Goal: Task Accomplishment & Management: Use online tool/utility

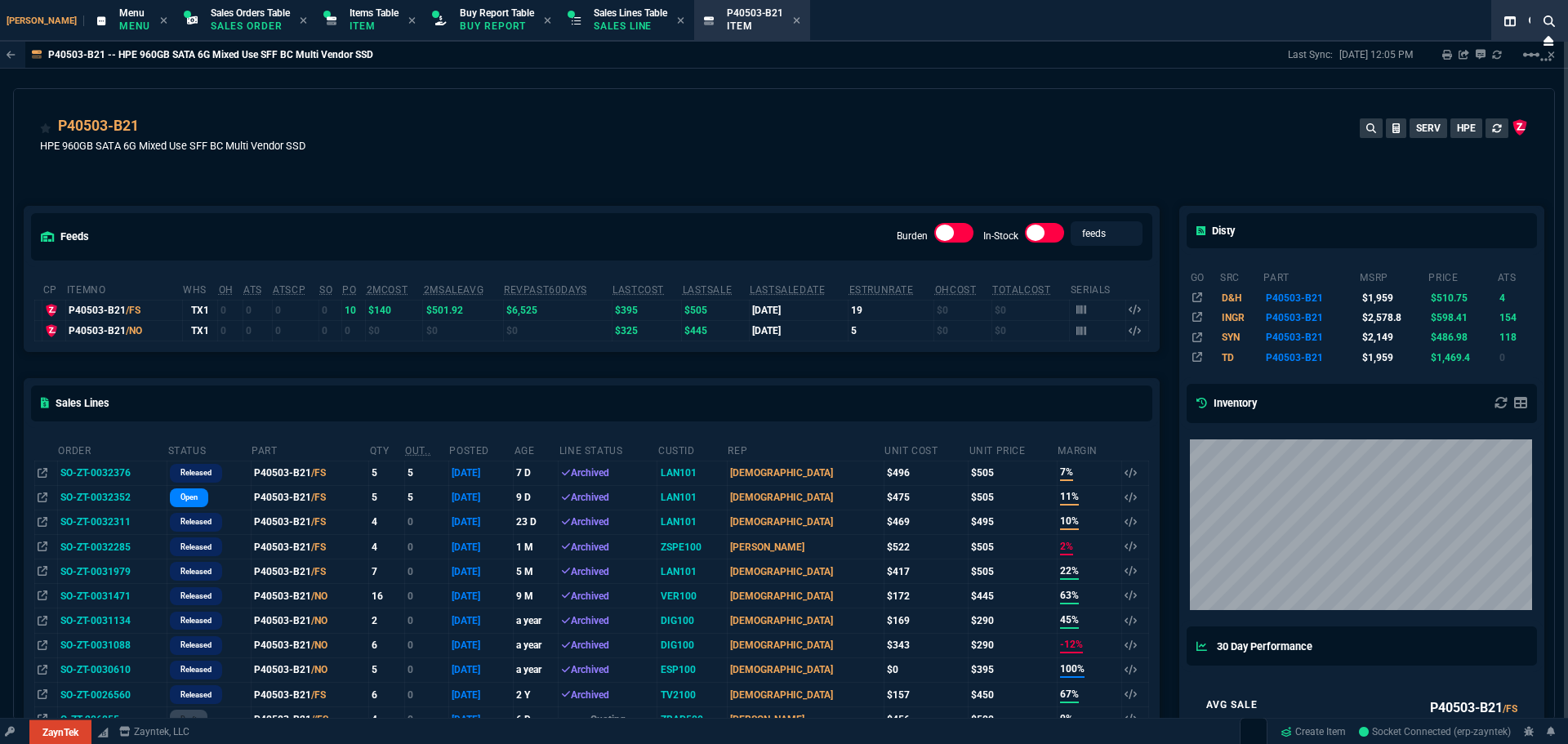
select select "9: OCAM"
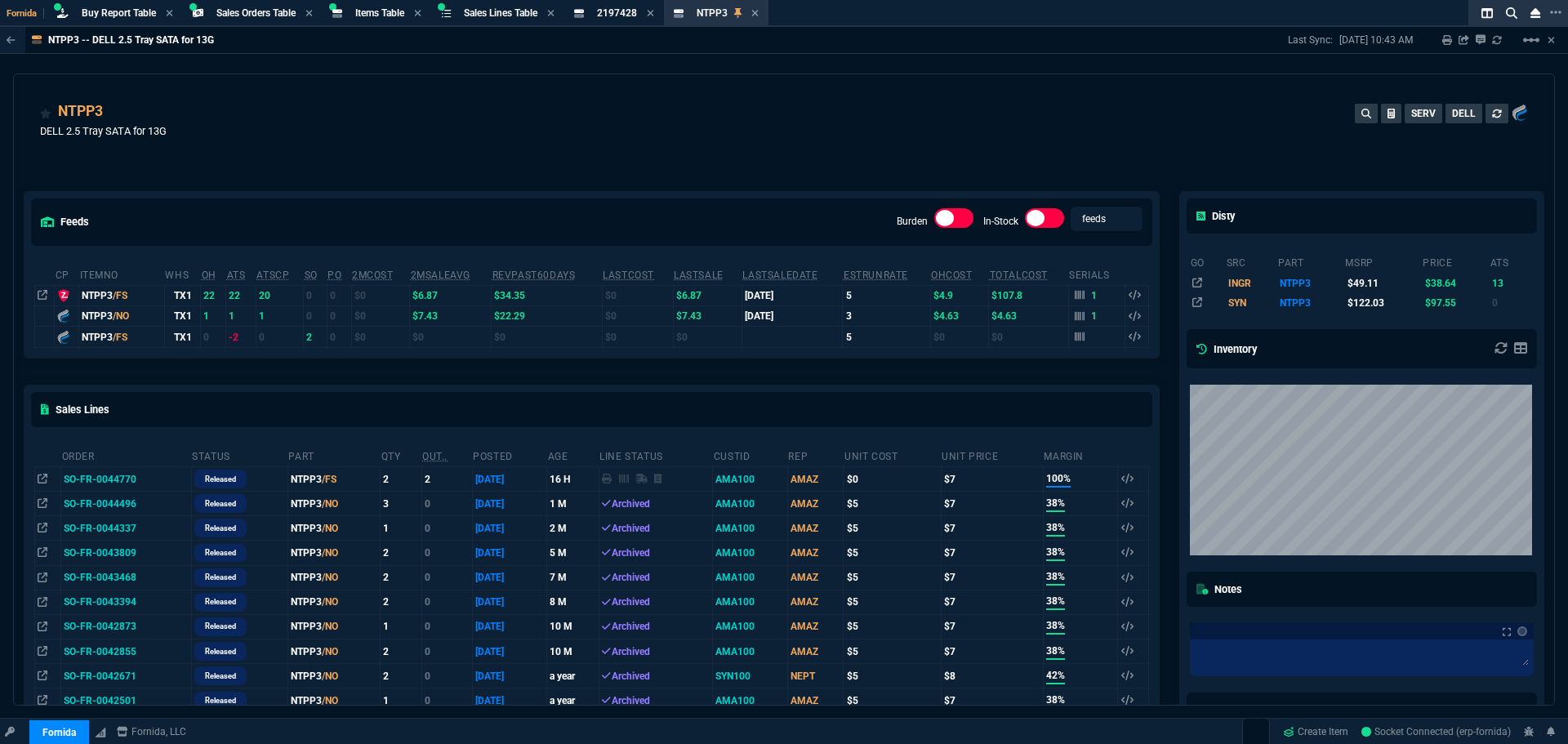
select select "9: OCAM"
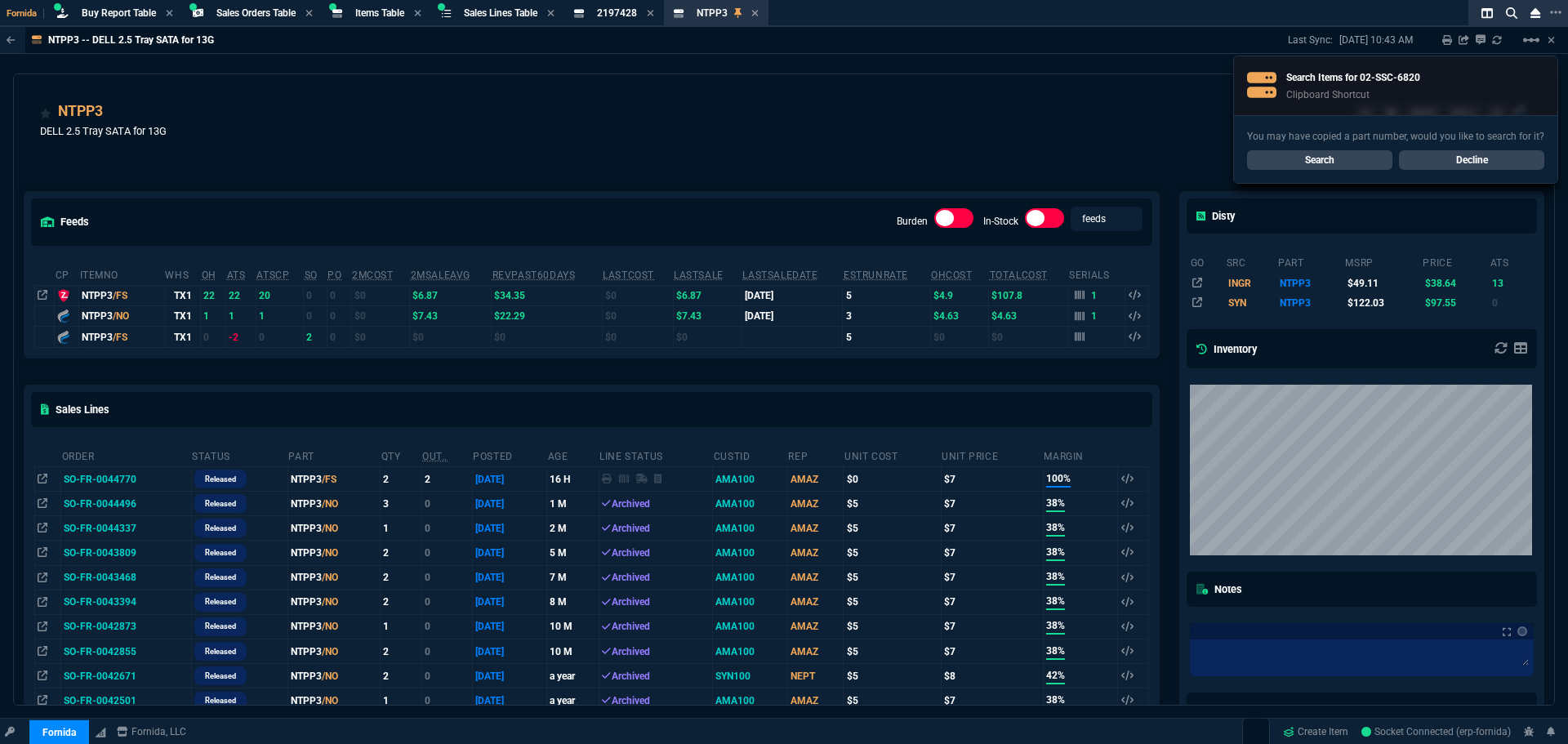
click at [1298, 158] on link "Search" at bounding box center [1319, 160] width 145 height 20
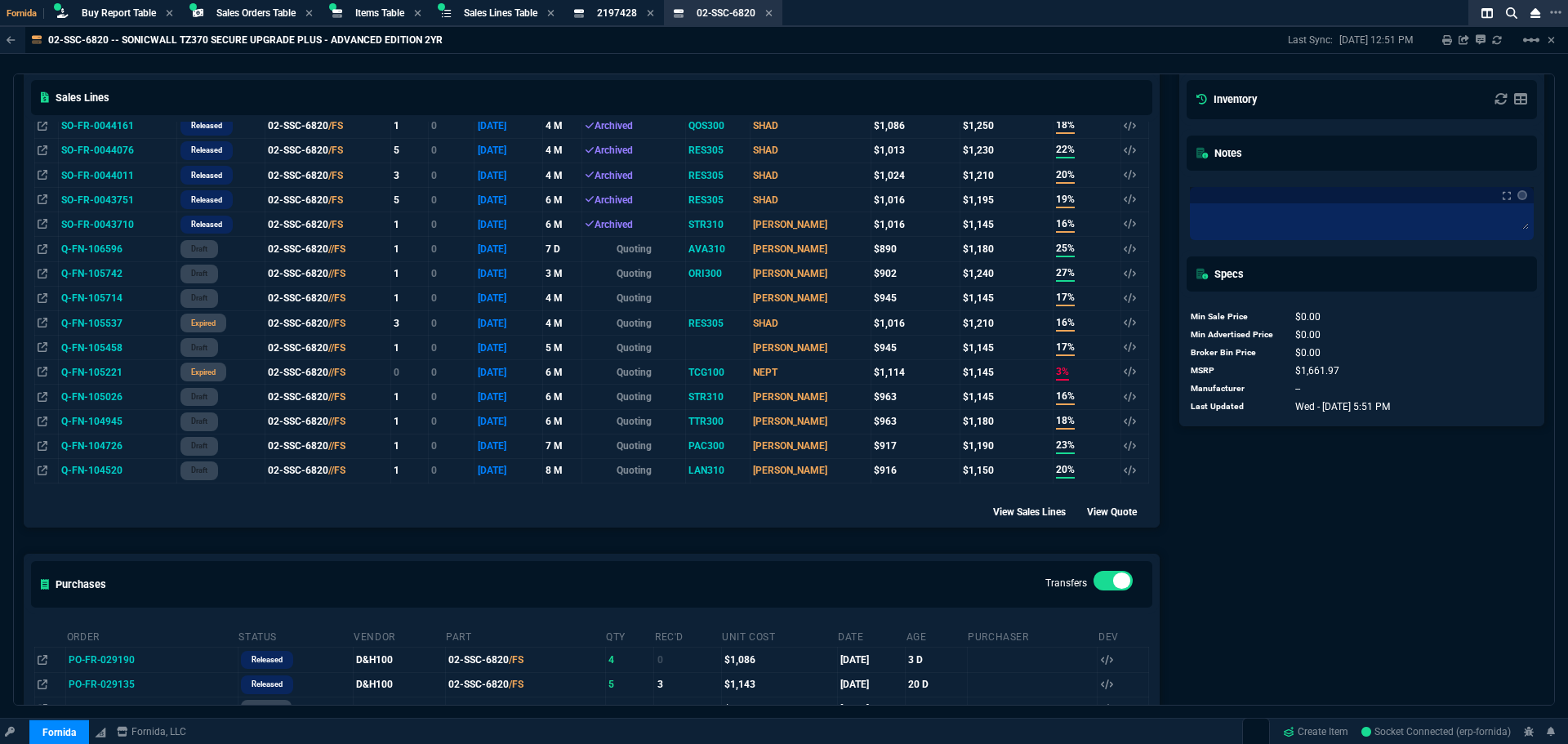
scroll to position [694, 0]
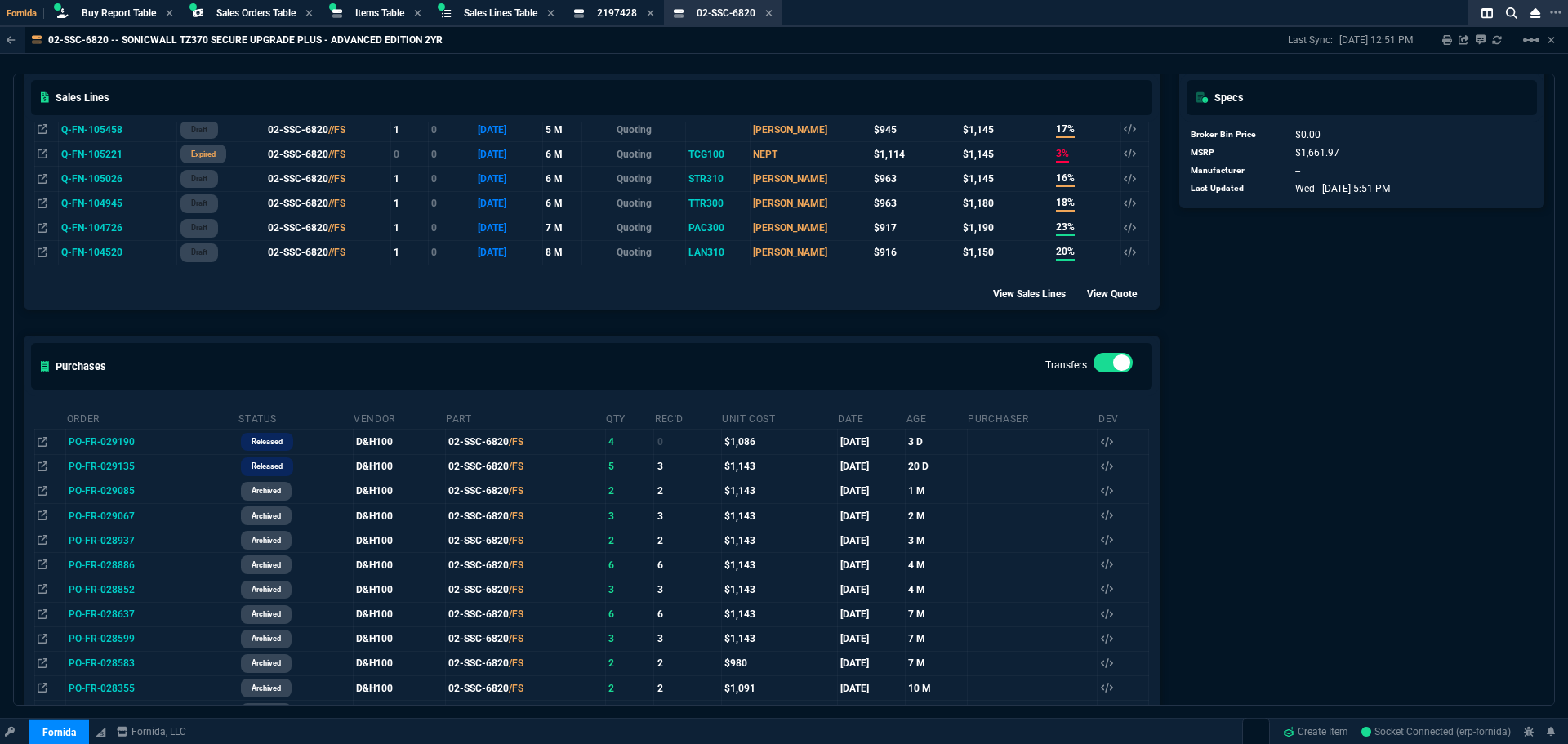
click at [528, 80] on div "Sales Lines" at bounding box center [592, 98] width 1134 height 48
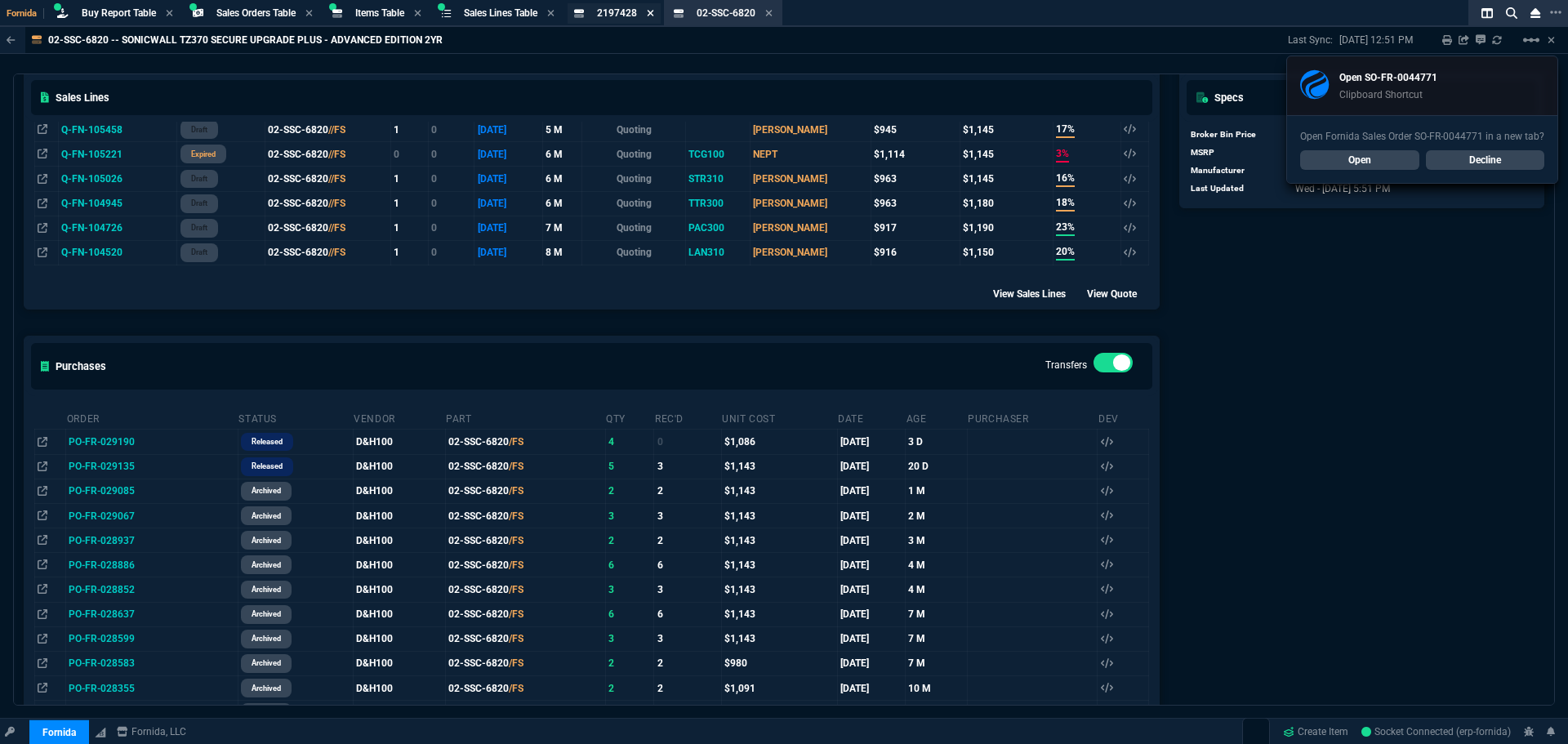
click at [654, 14] on icon at bounding box center [651, 13] width 7 height 7
click at [673, 16] on icon at bounding box center [669, 13] width 7 height 10
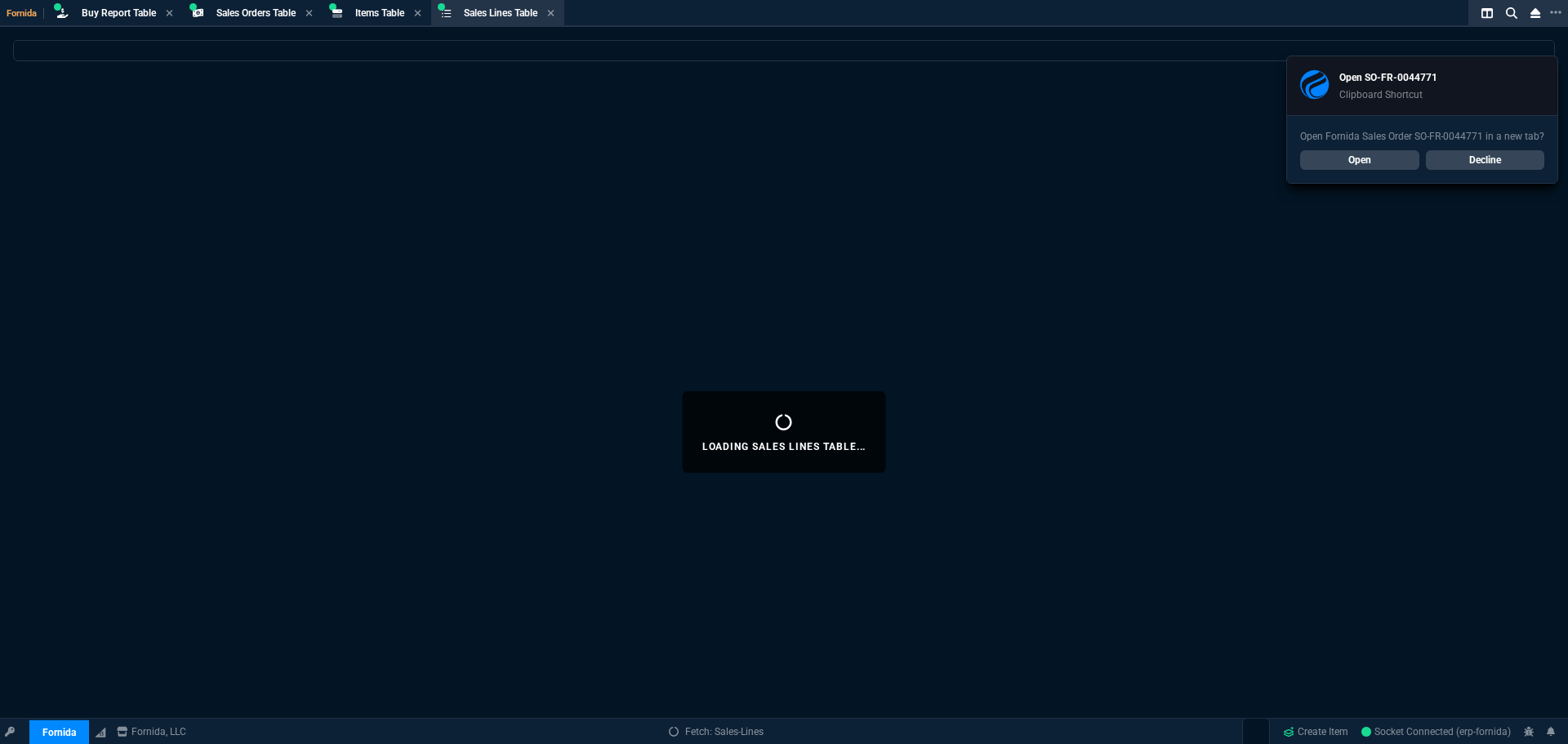
click at [1479, 158] on link "Decline" at bounding box center [1486, 160] width 119 height 20
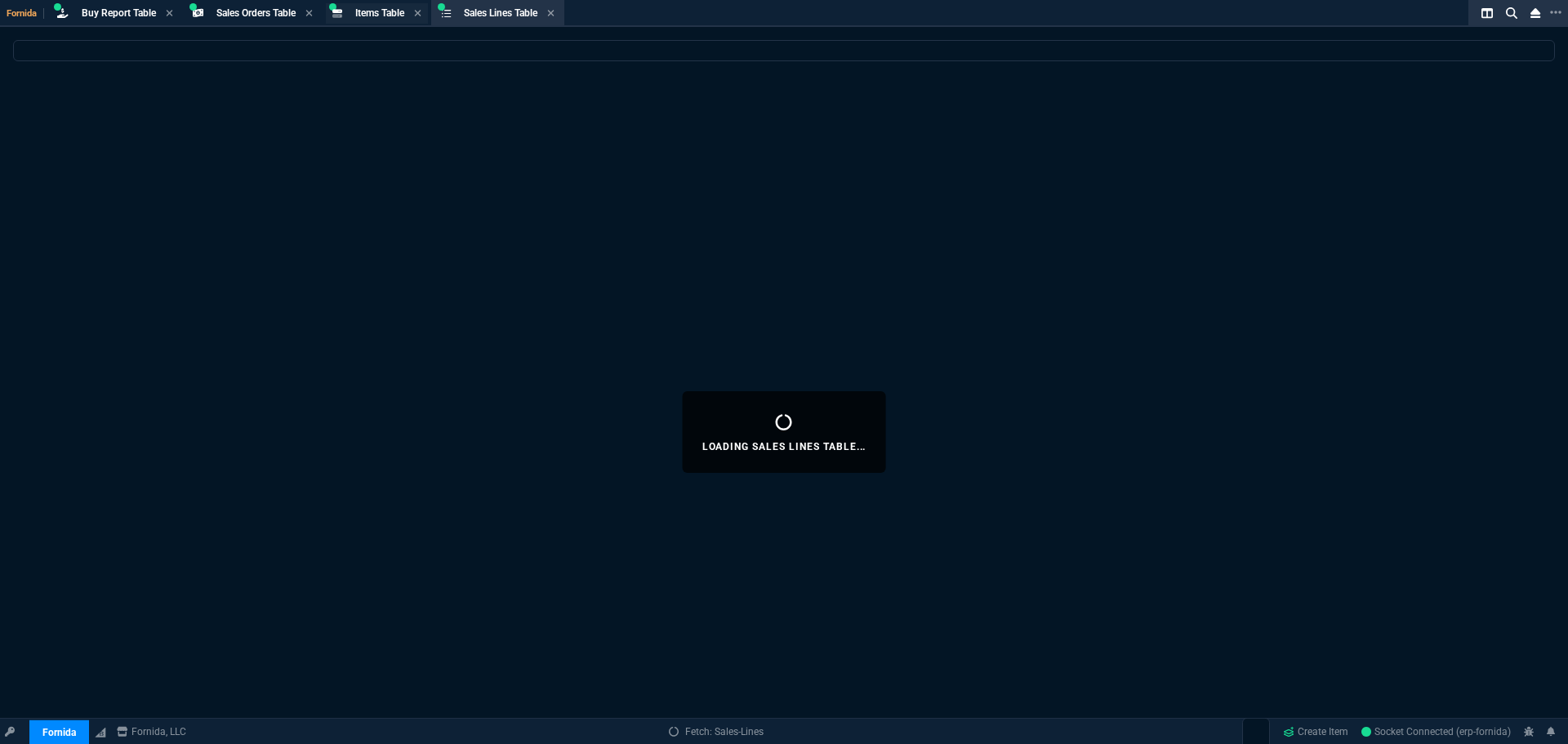
select select
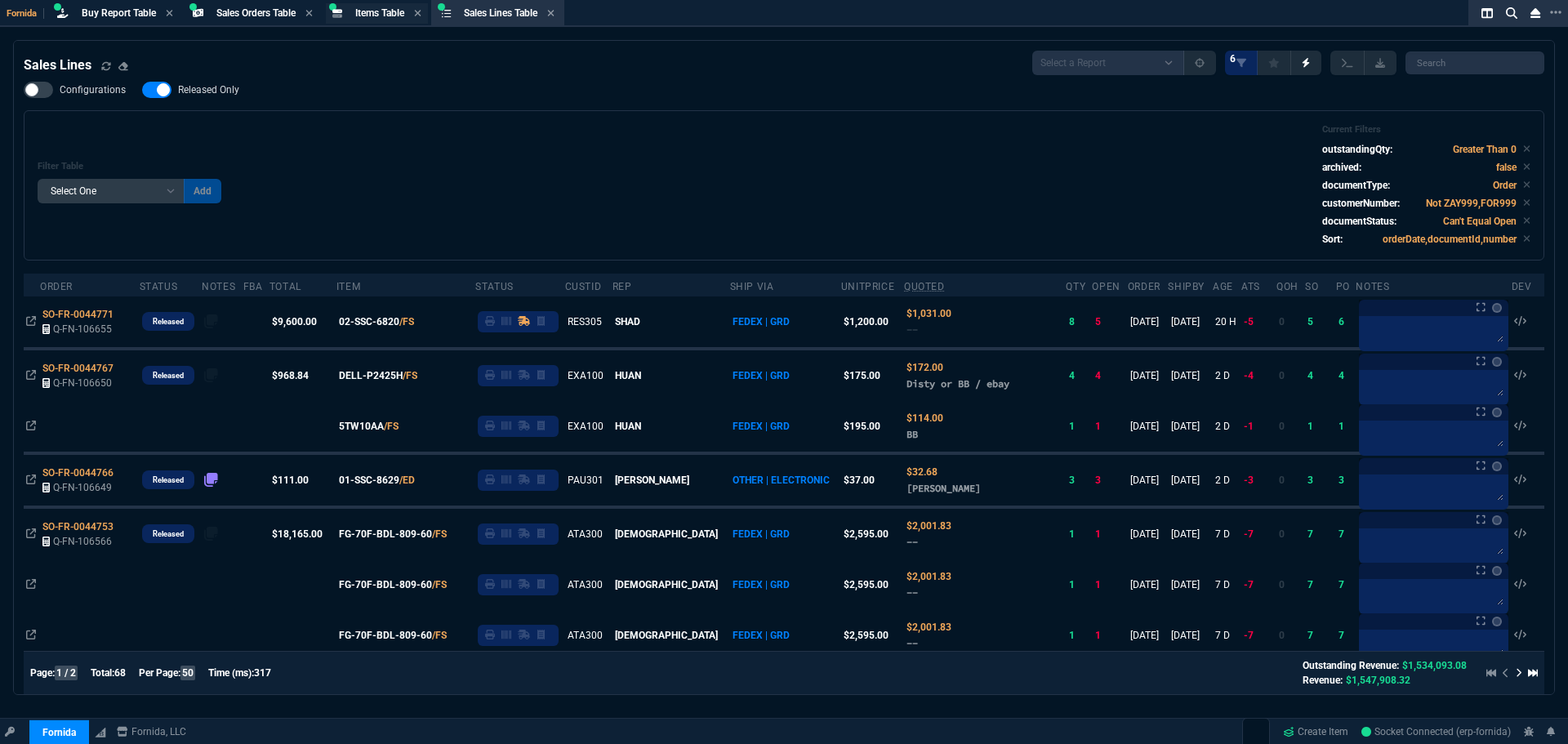
click at [376, 12] on span "Items Table" at bounding box center [379, 13] width 49 height 12
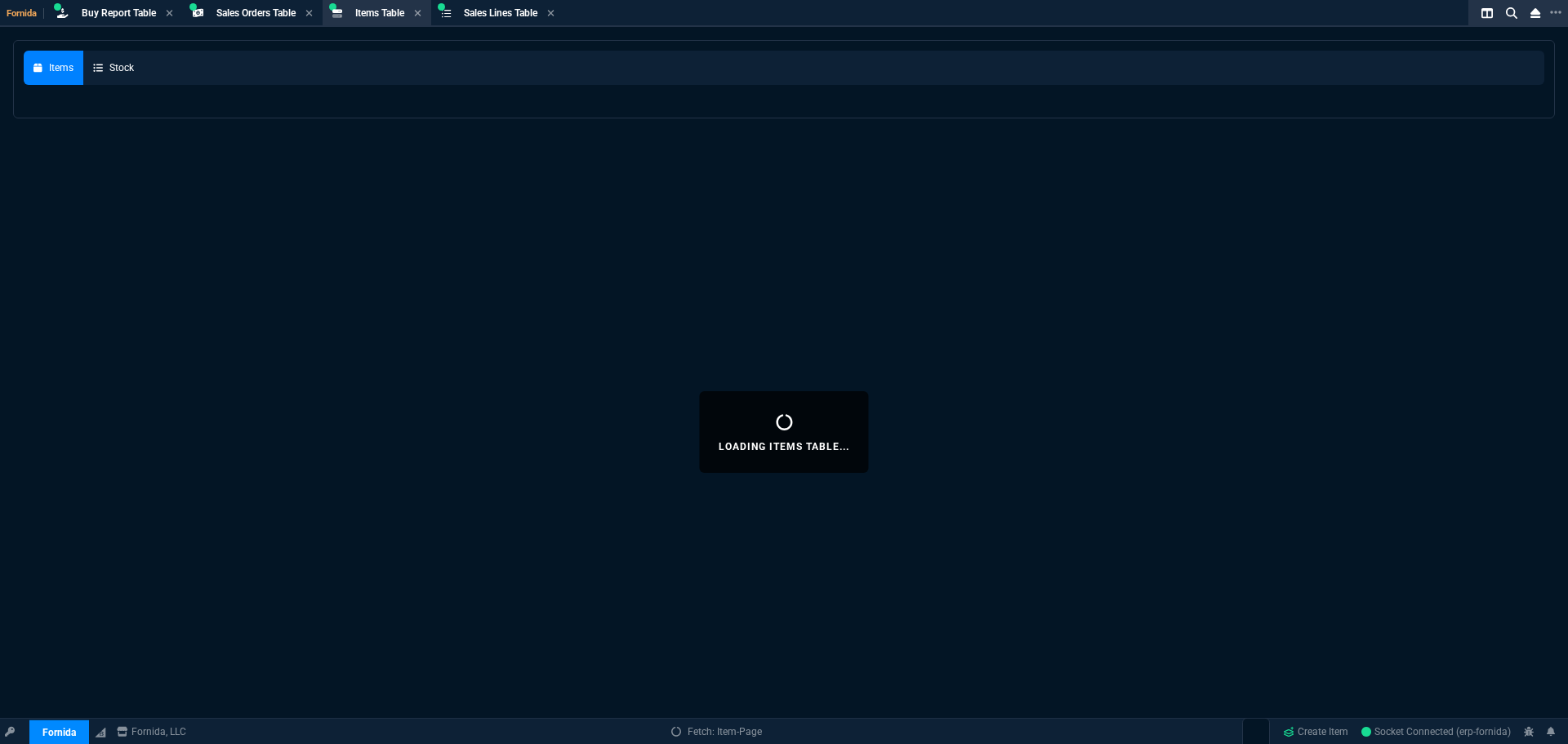
select select
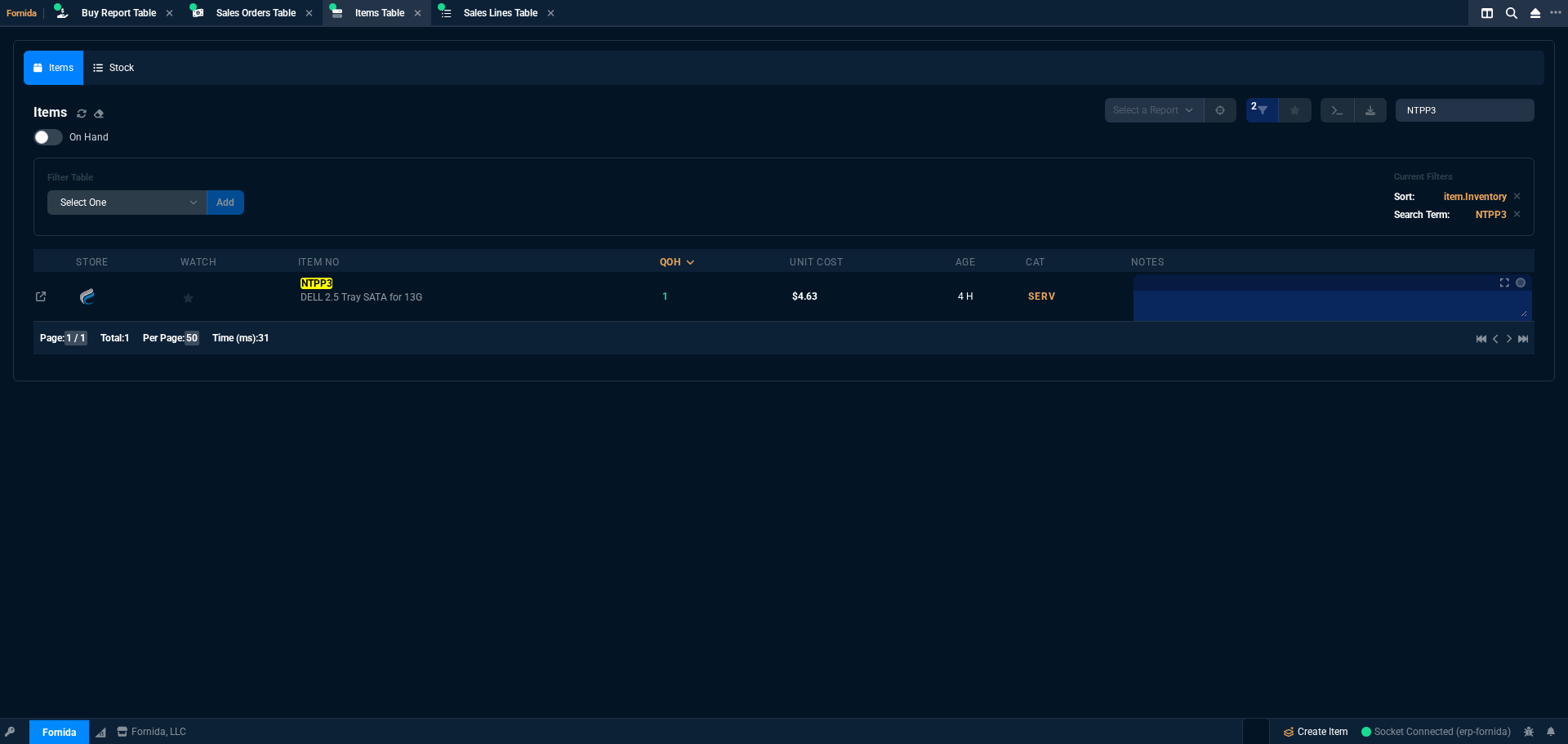
click at [1329, 735] on link "Create Item" at bounding box center [1316, 732] width 78 height 25
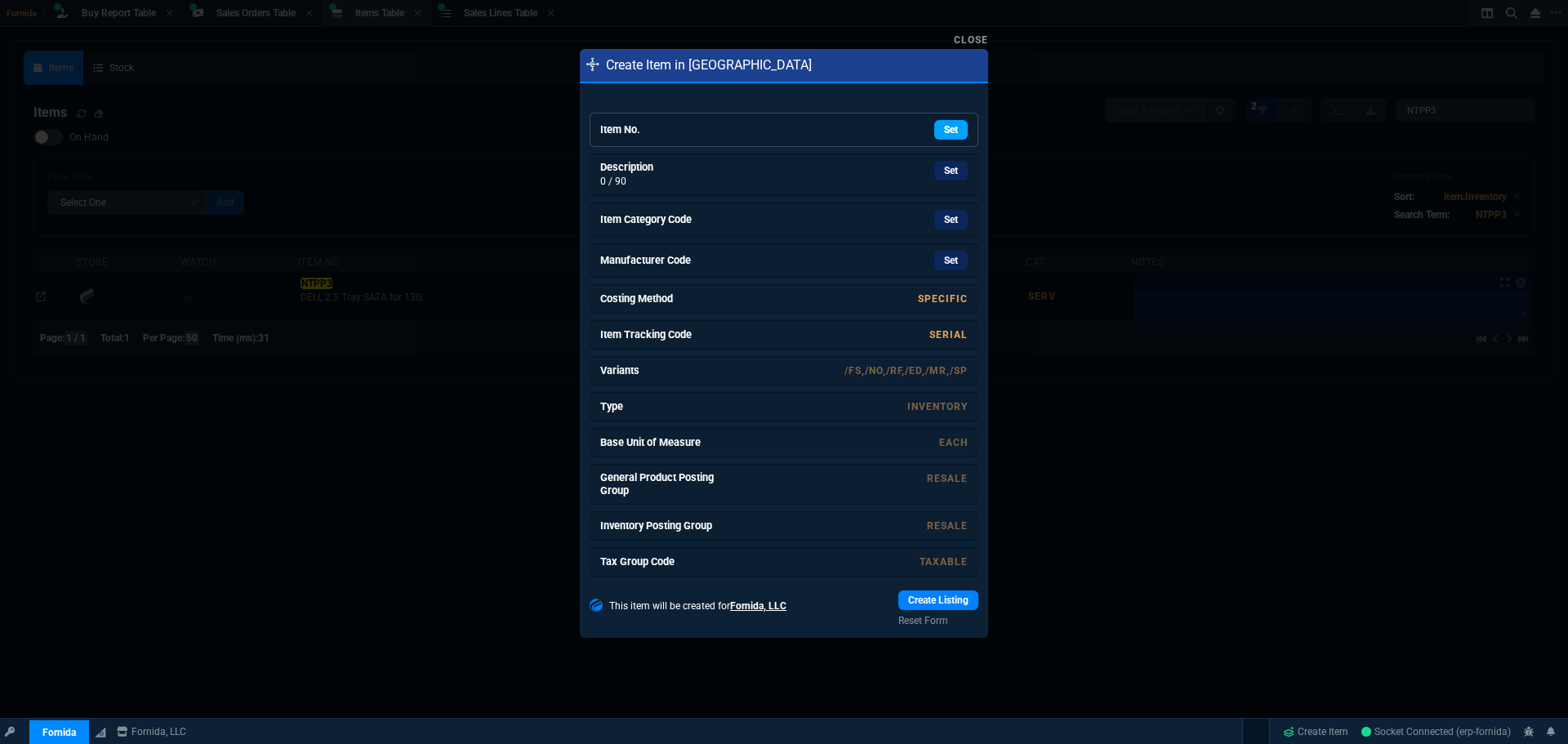
click at [941, 131] on link "Set" at bounding box center [951, 130] width 33 height 20
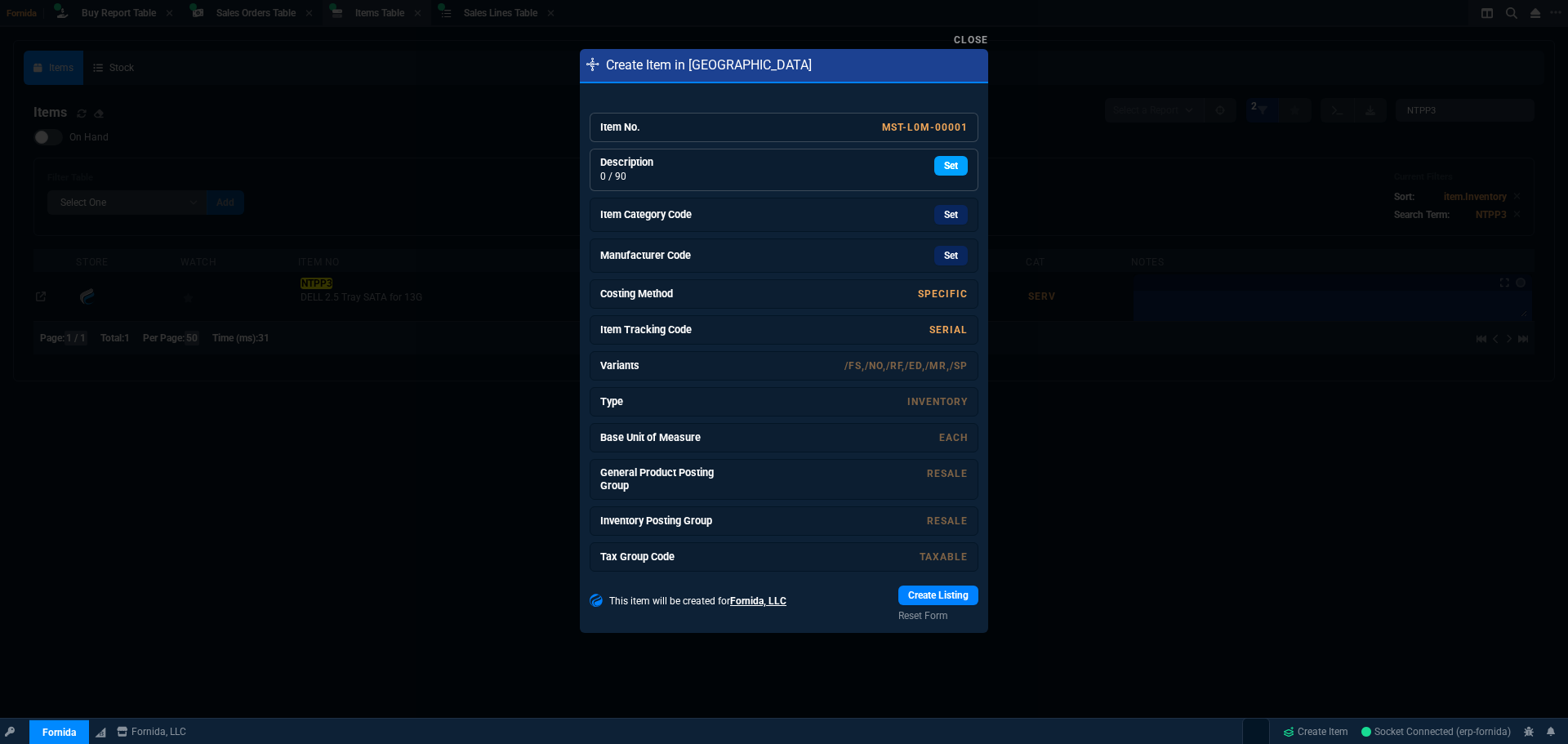
click at [938, 159] on link "Set" at bounding box center [951, 166] width 33 height 20
click at [943, 211] on link "Set" at bounding box center [951, 216] width 33 height 20
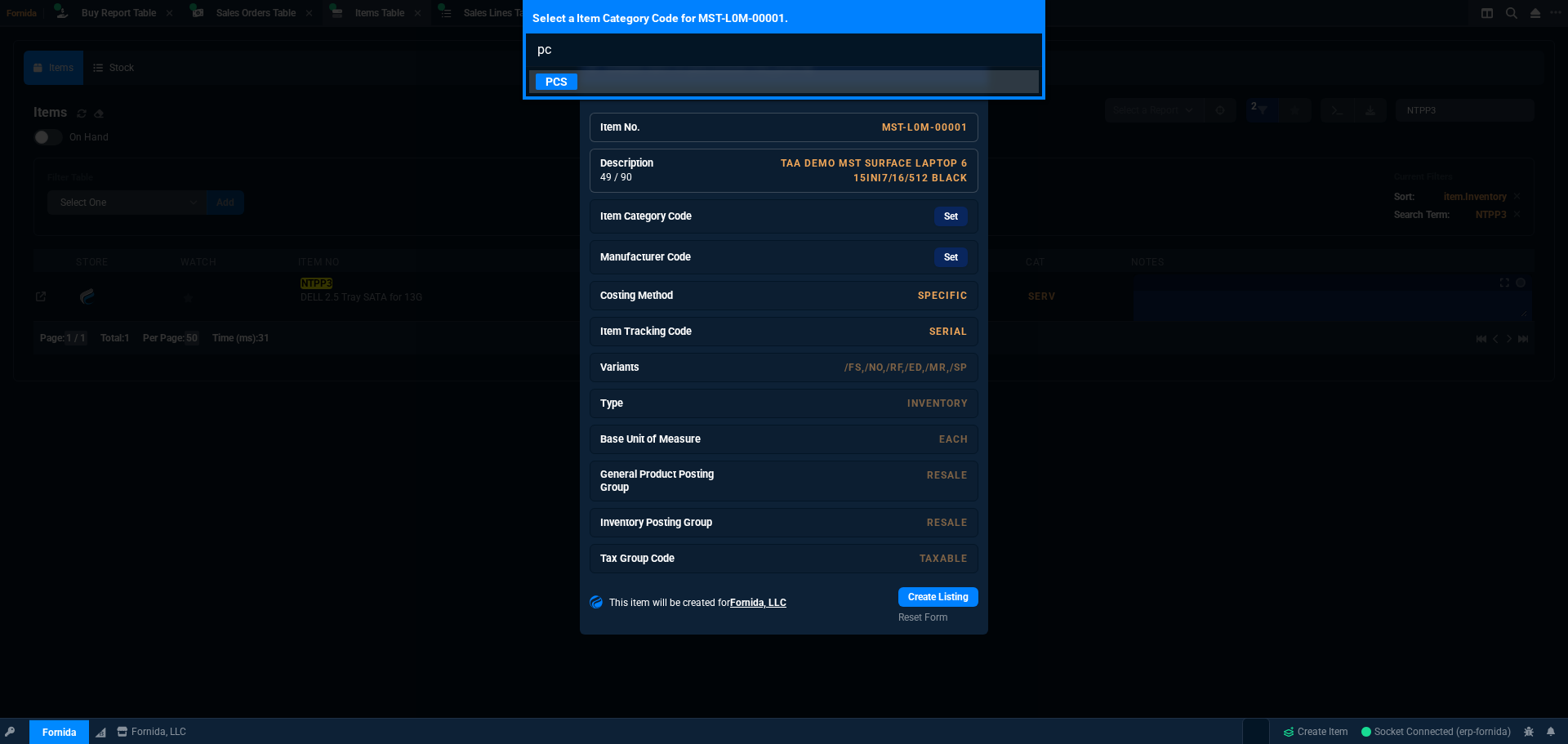
type input "p"
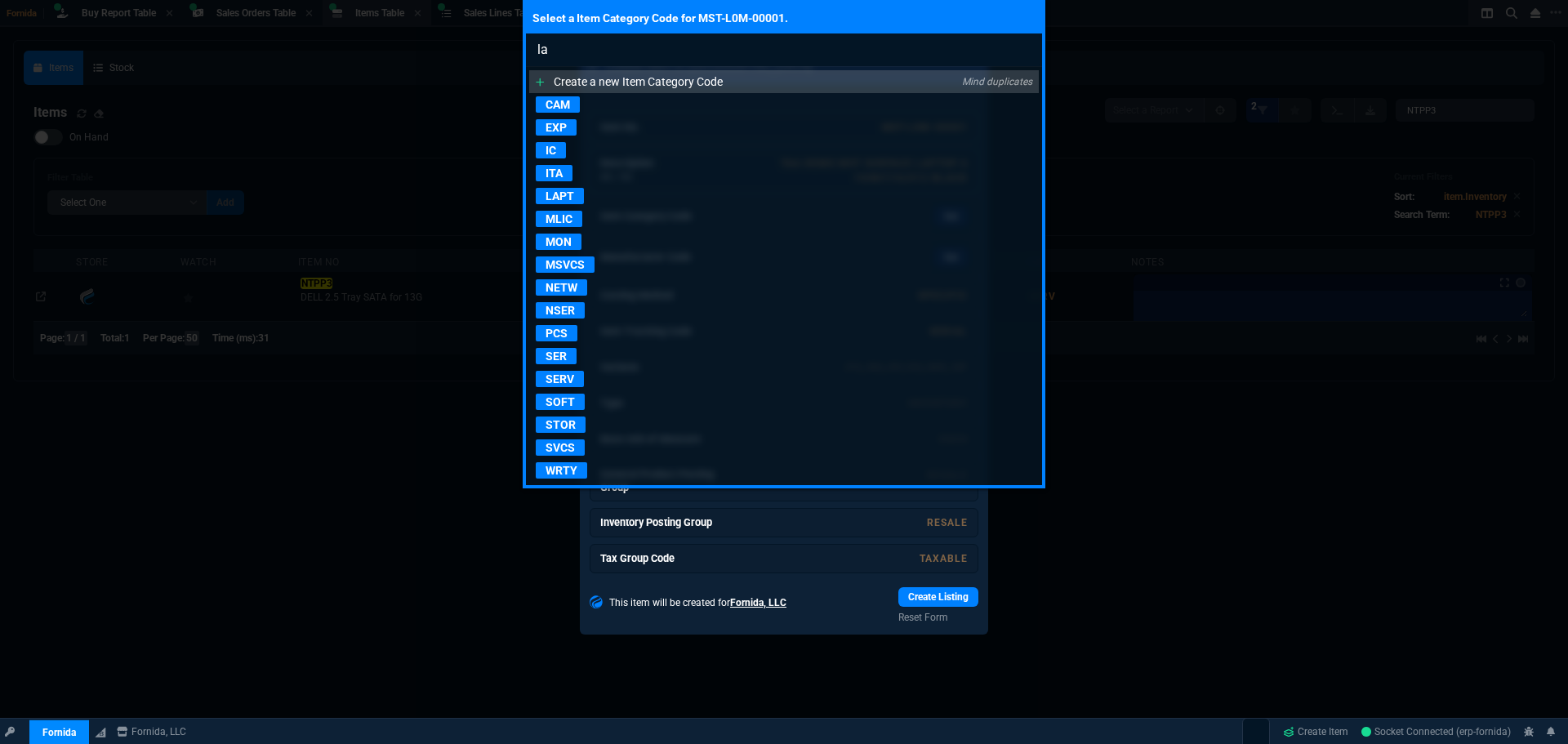
type input "l"
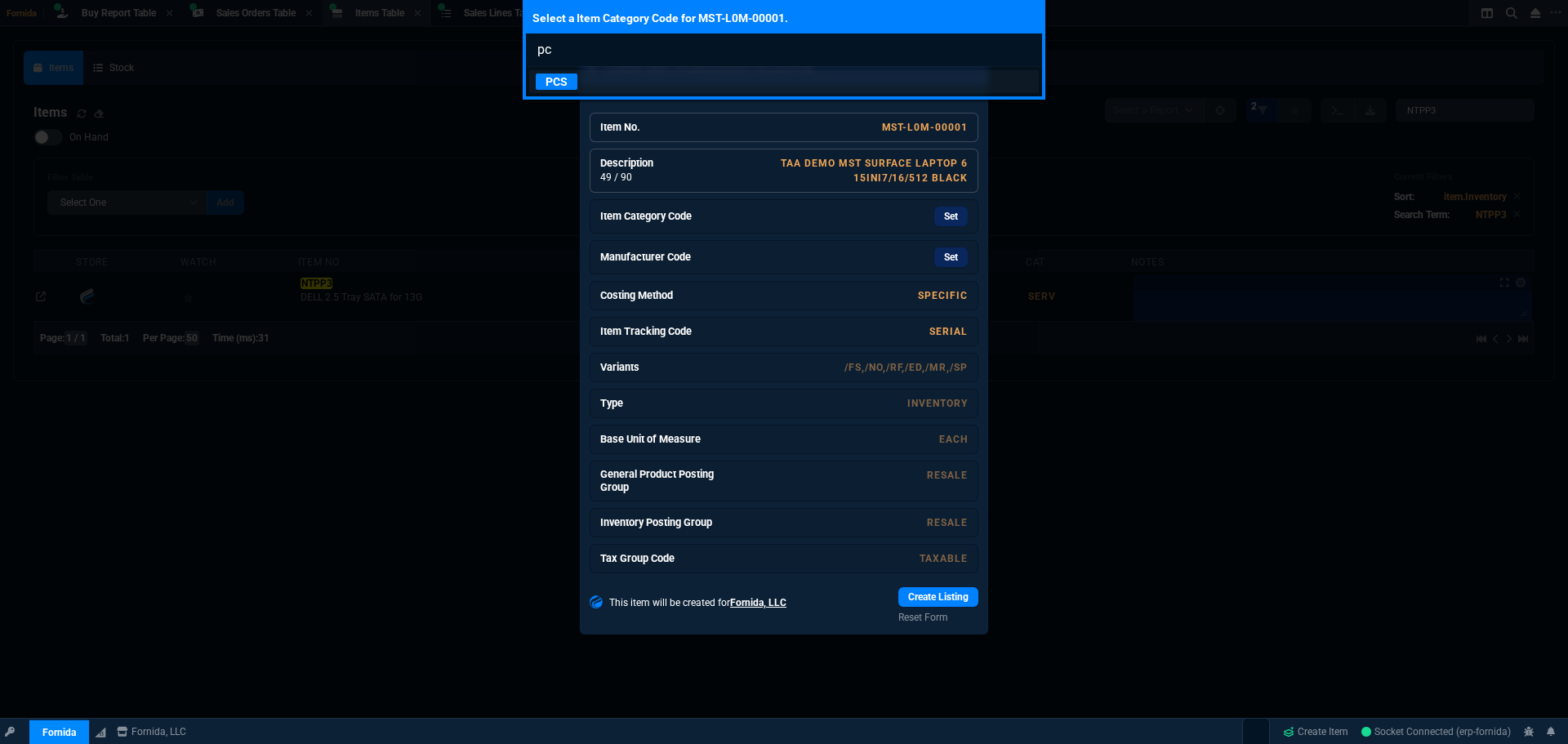
type input "pc"
click at [576, 80] on p "PCS" at bounding box center [557, 82] width 41 height 17
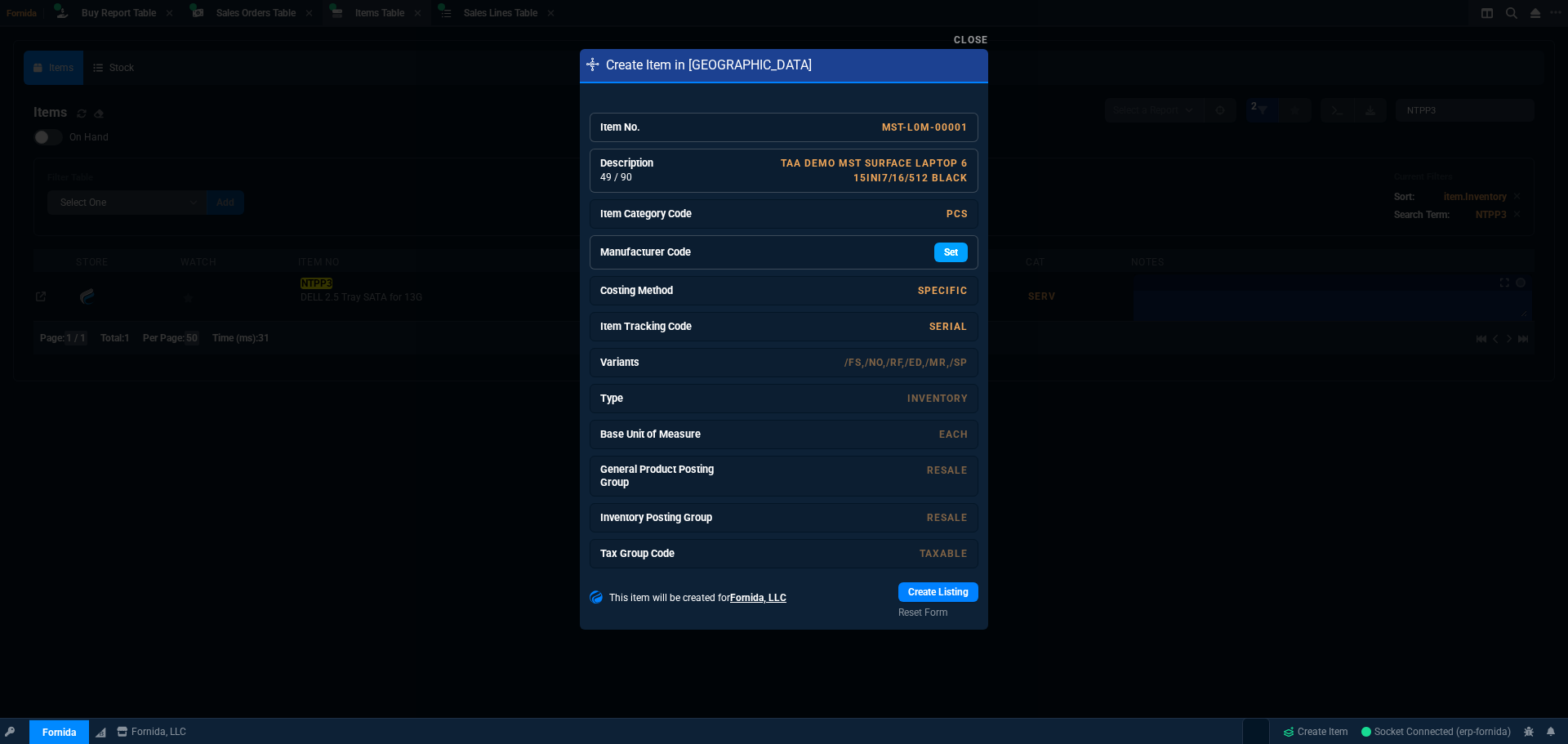
click at [944, 260] on link "Set" at bounding box center [951, 252] width 33 height 20
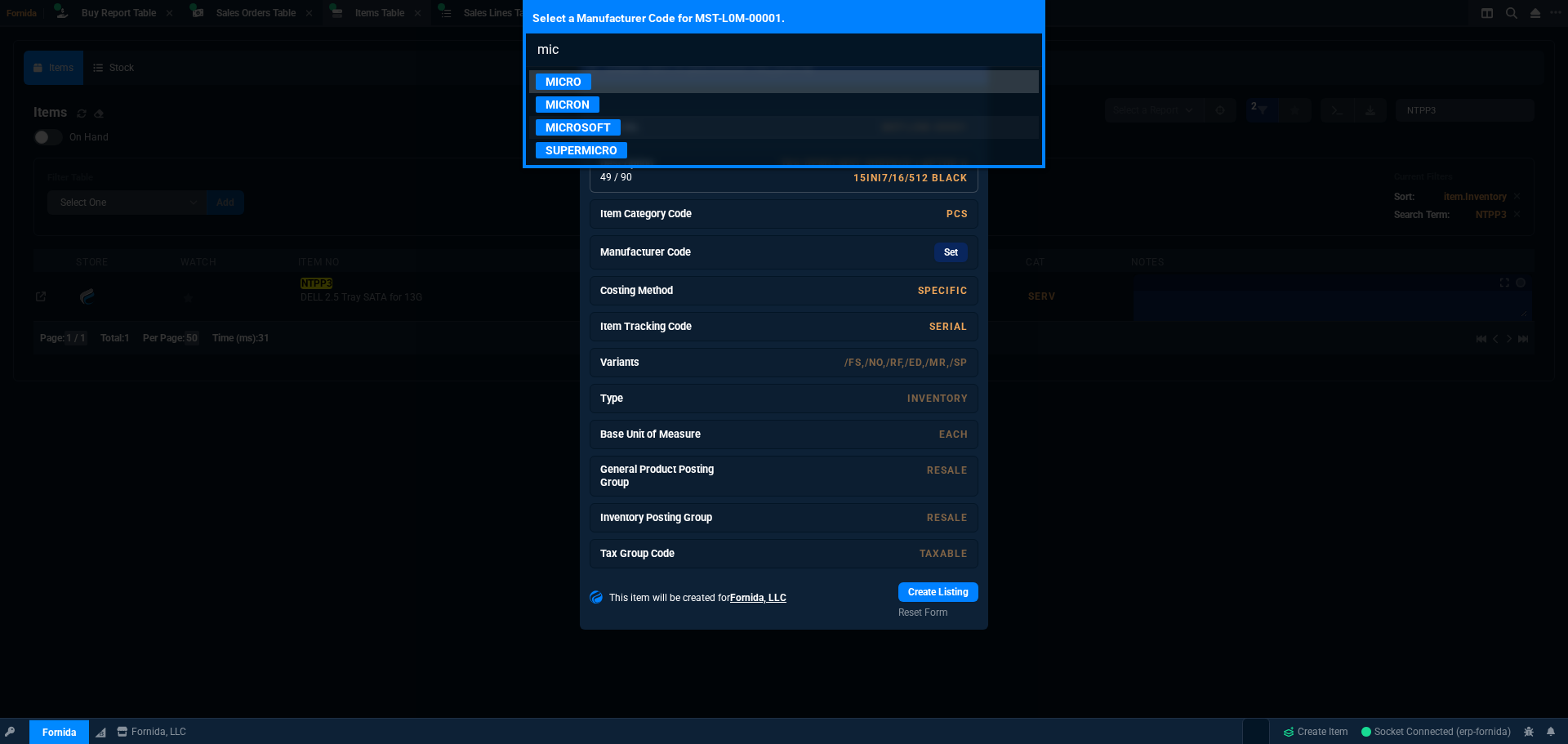
type input "mic"
click at [599, 125] on p "MICROSOFT" at bounding box center [578, 128] width 85 height 17
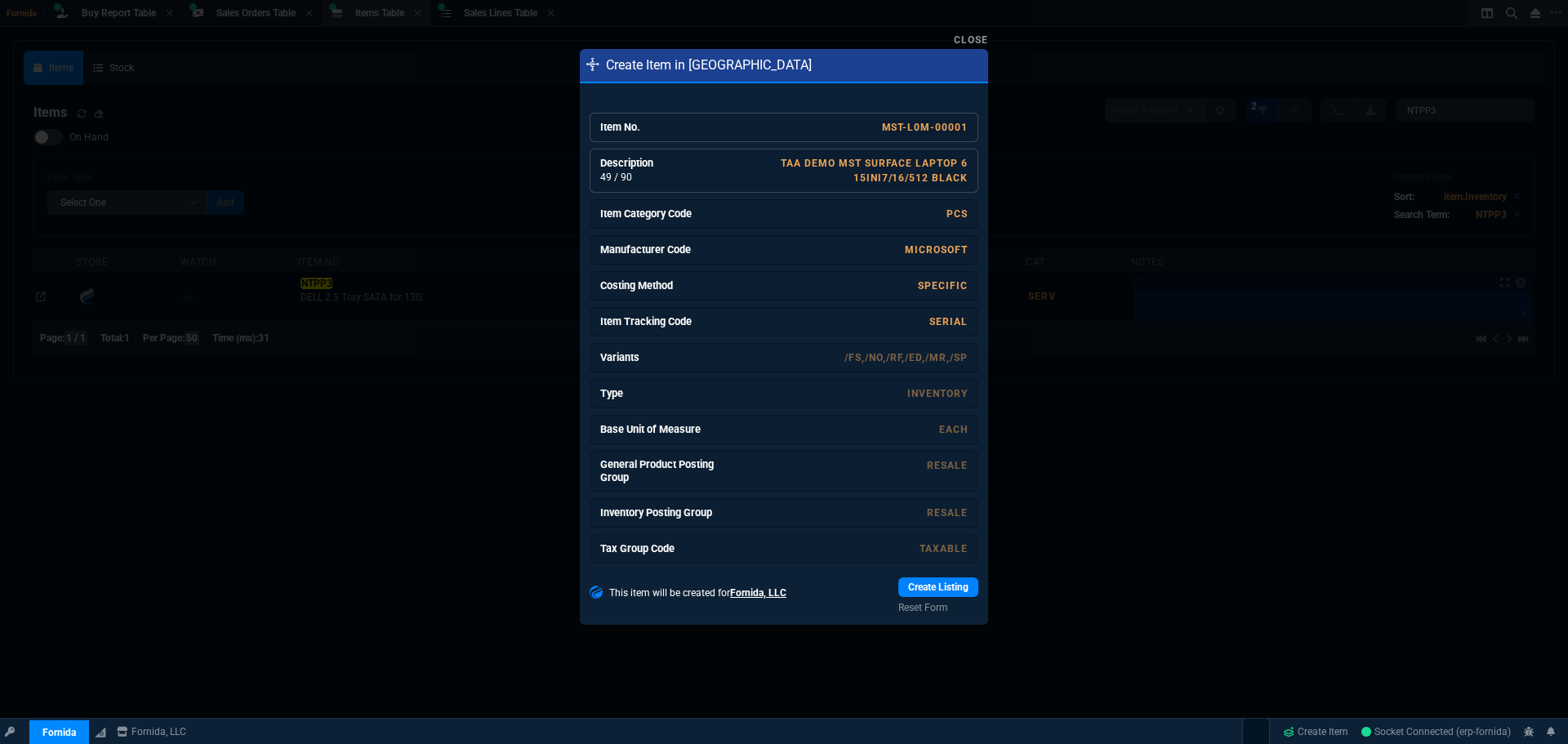
click at [943, 586] on link "Create Listing" at bounding box center [938, 587] width 80 height 20
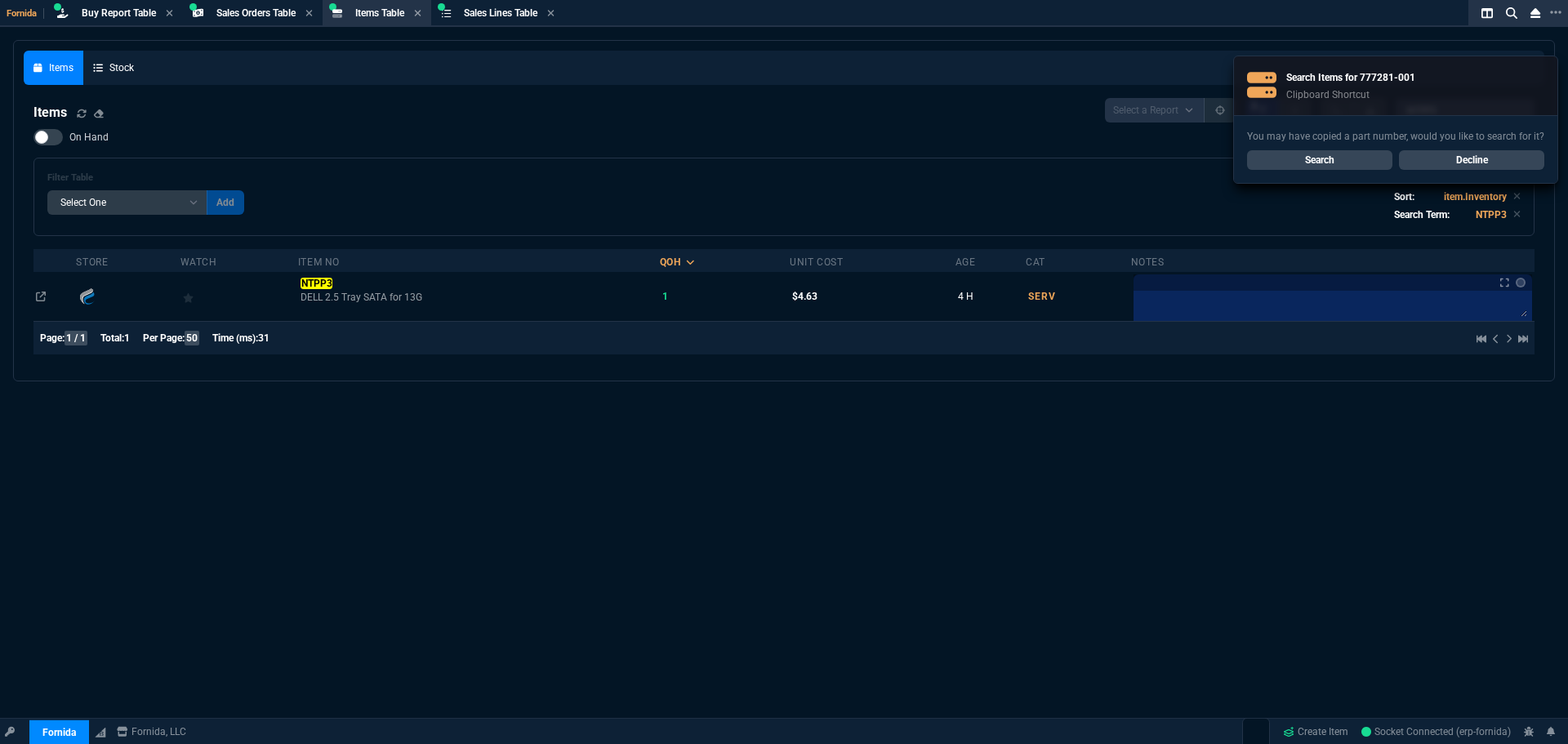
click at [1366, 163] on link "Search" at bounding box center [1319, 160] width 145 height 20
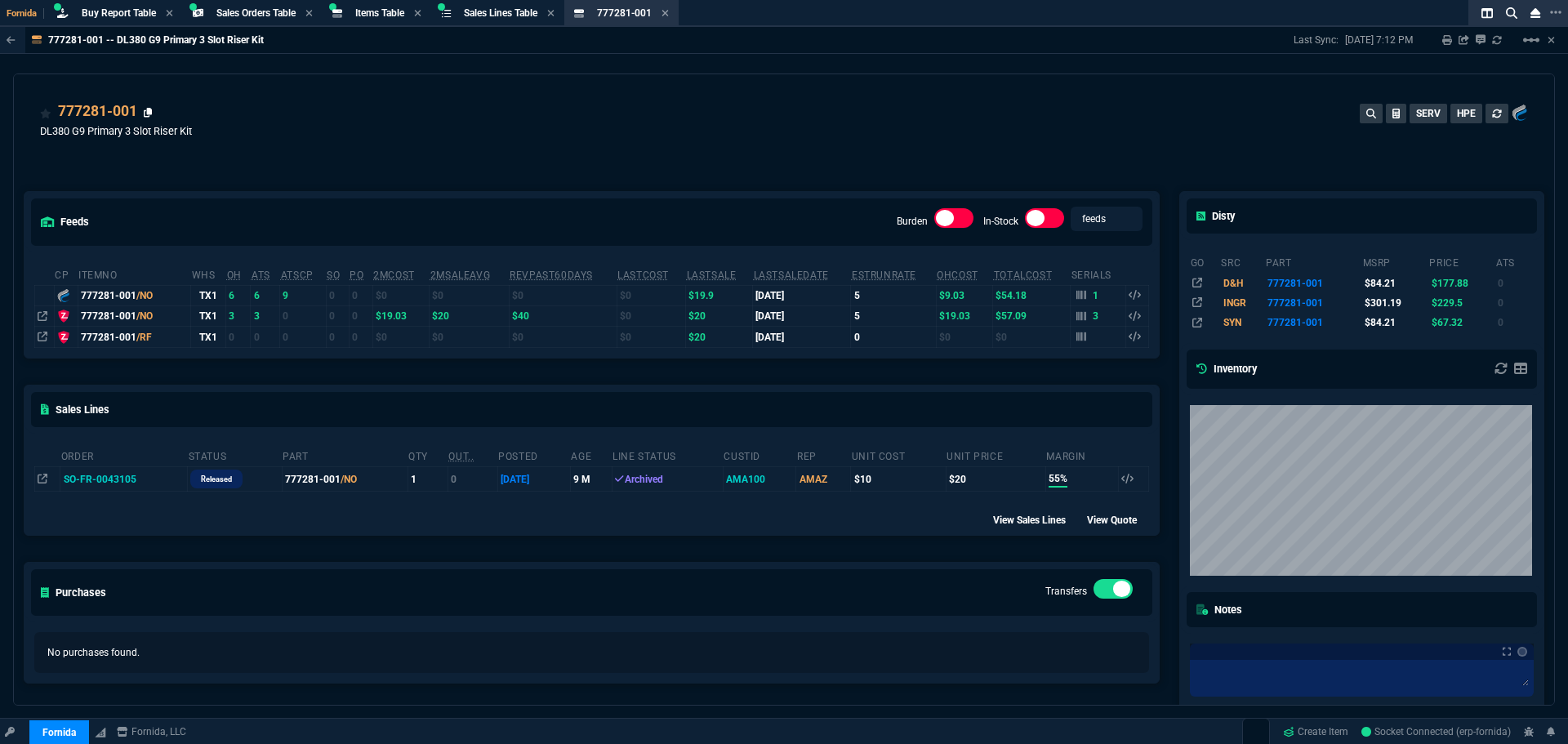
click at [148, 115] on icon at bounding box center [148, 113] width 9 height 10
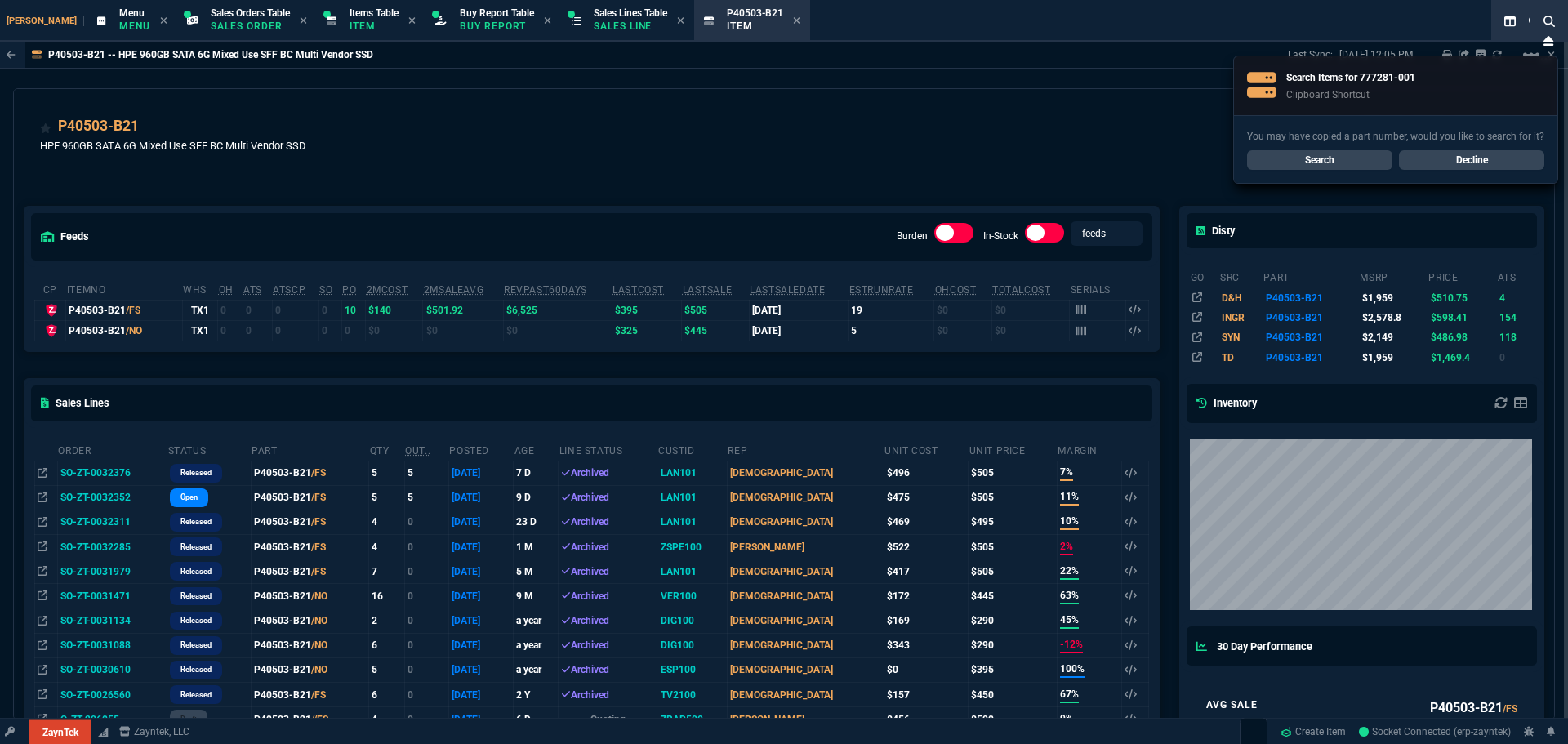
select select "9: OCAM"
click at [1327, 156] on link "Search" at bounding box center [1319, 160] width 145 height 20
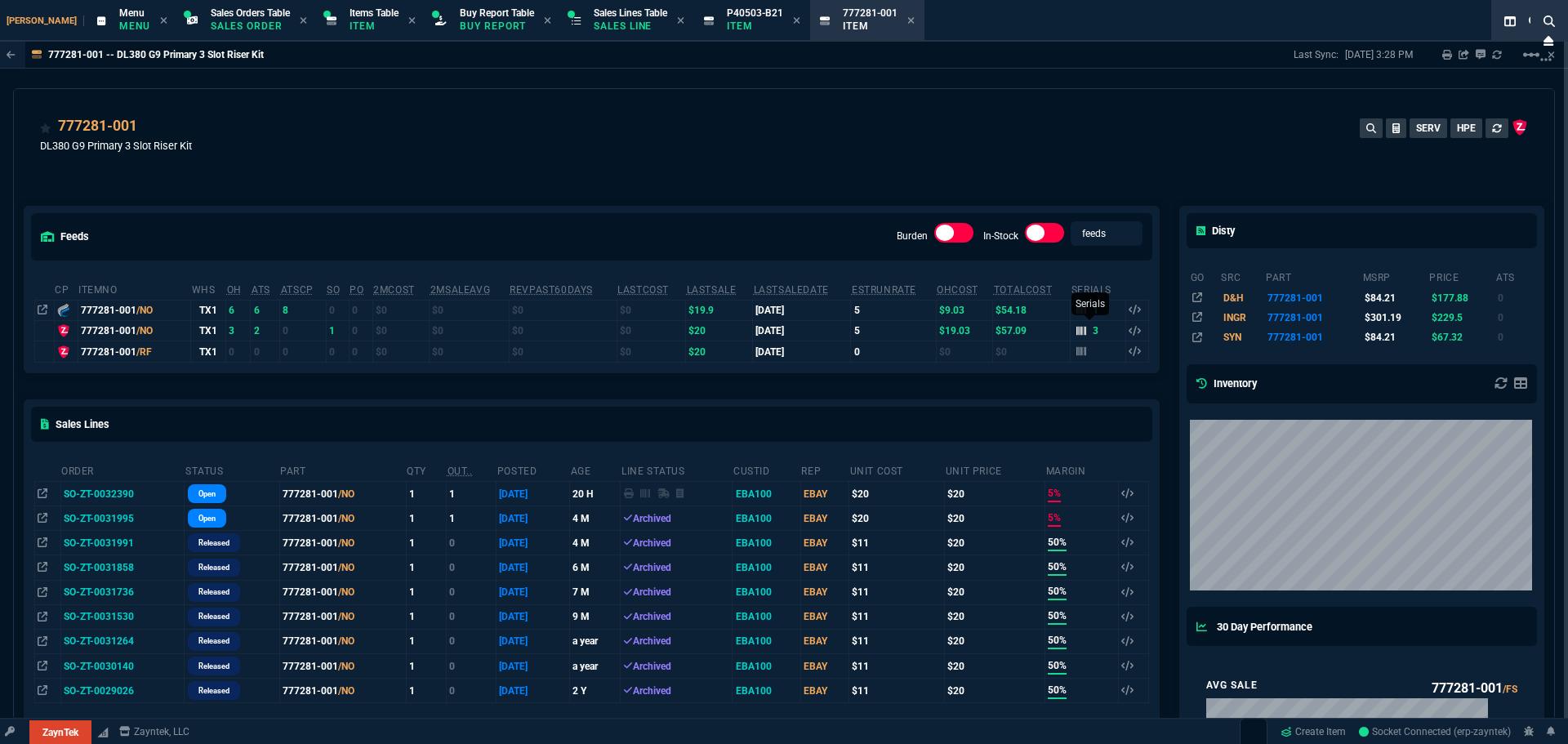
click at [1076, 330] on icon at bounding box center [1081, 331] width 10 height 10
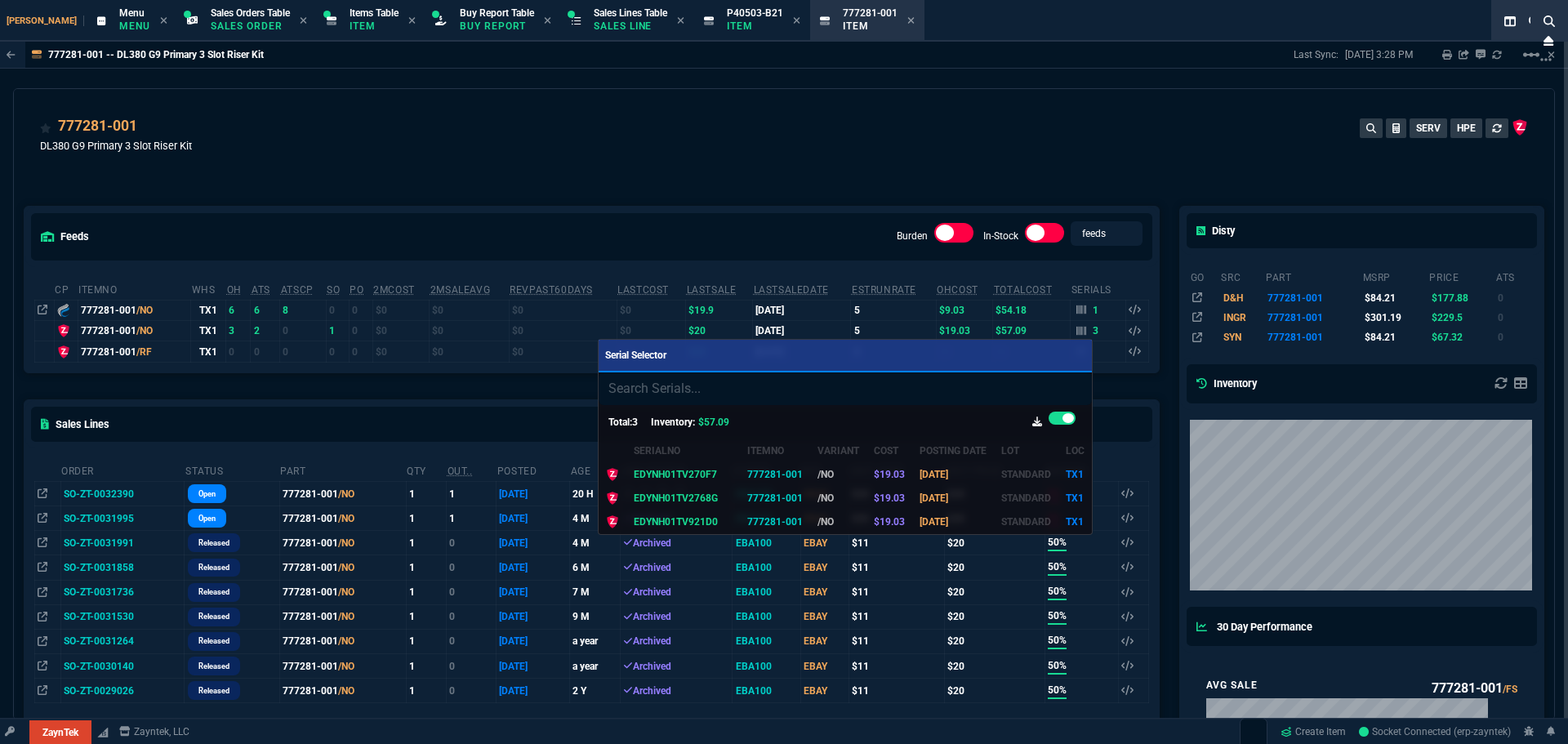
click at [640, 155] on div at bounding box center [784, 372] width 1568 height 744
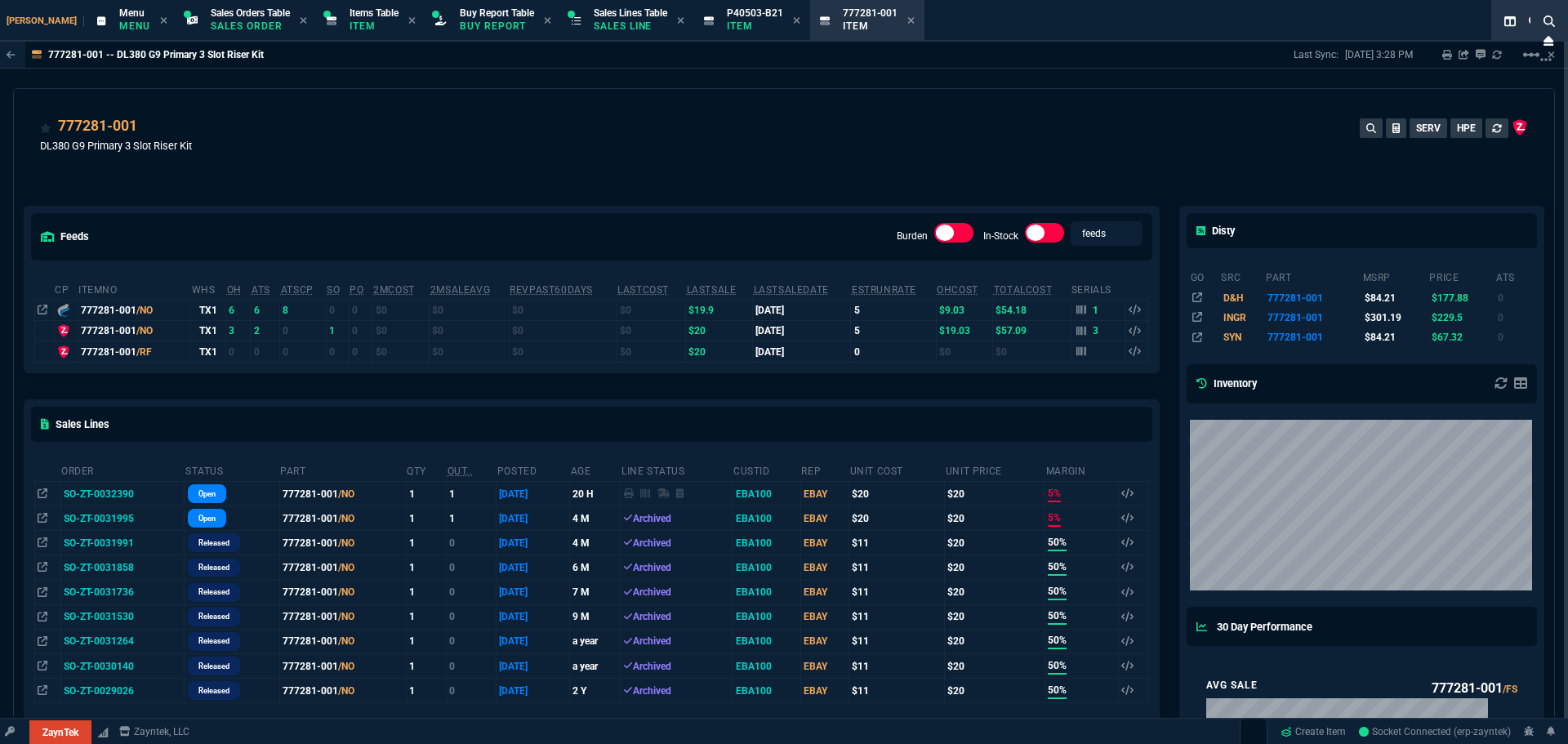
click at [779, 169] on div "777281-001 DL380 G9 Primary 3 Slot Riser Kit SERV HPE" at bounding box center [783, 144] width 1488 height 58
